Goal: Transaction & Acquisition: Purchase product/service

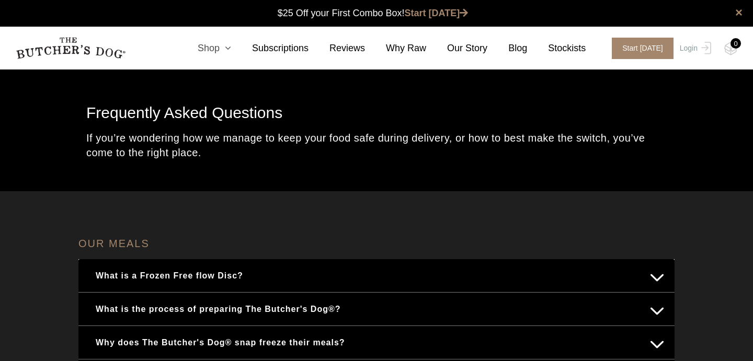
click at [219, 49] on link "Shop" at bounding box center [204, 48] width 54 height 14
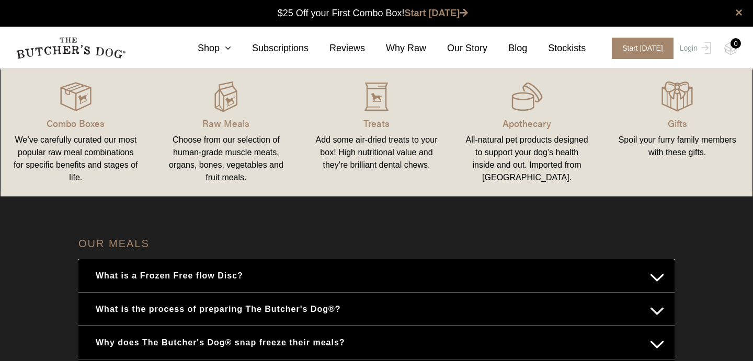
click at [230, 164] on div "Choose from our selection of human-grade muscle meats, organs, bones, vegetable…" at bounding box center [226, 159] width 125 height 50
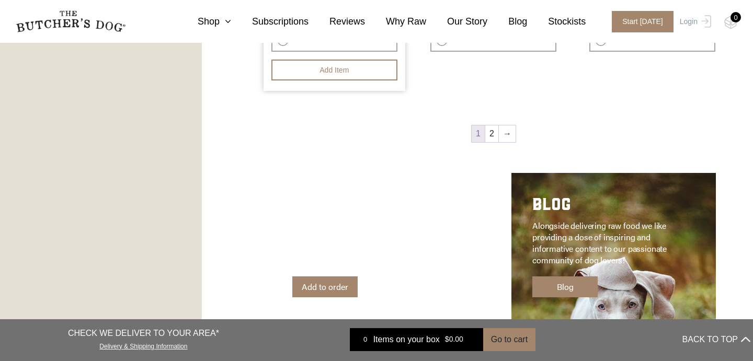
scroll to position [1519, 0]
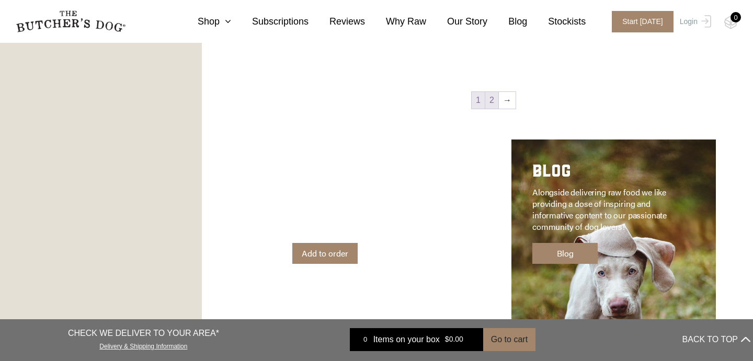
click at [489, 99] on link "2" at bounding box center [491, 100] width 13 height 17
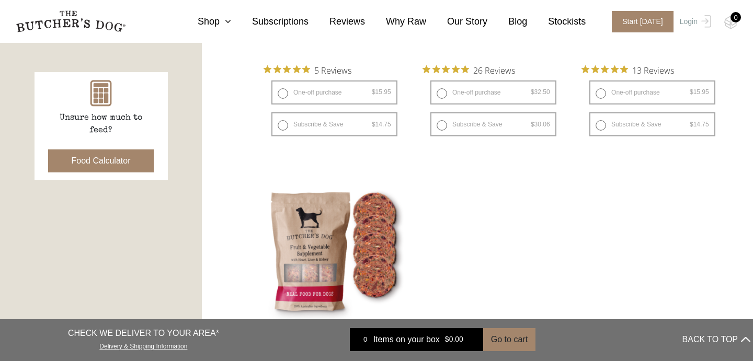
scroll to position [598, 0]
